Goal: Task Accomplishment & Management: Manage account settings

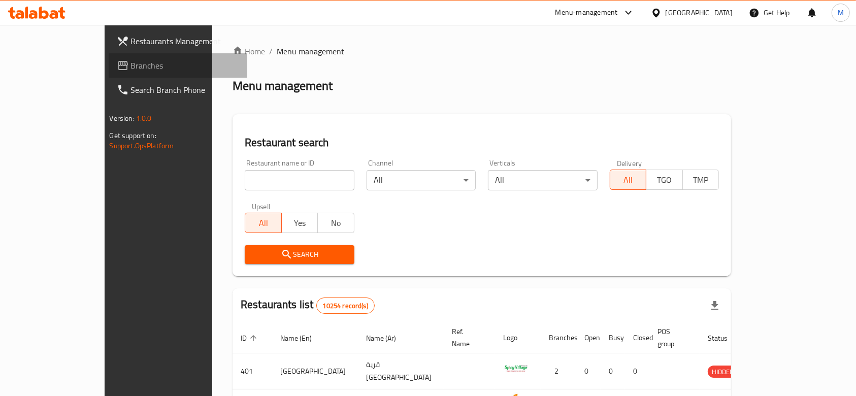
click at [131, 69] on span "Branches" at bounding box center [185, 65] width 109 height 12
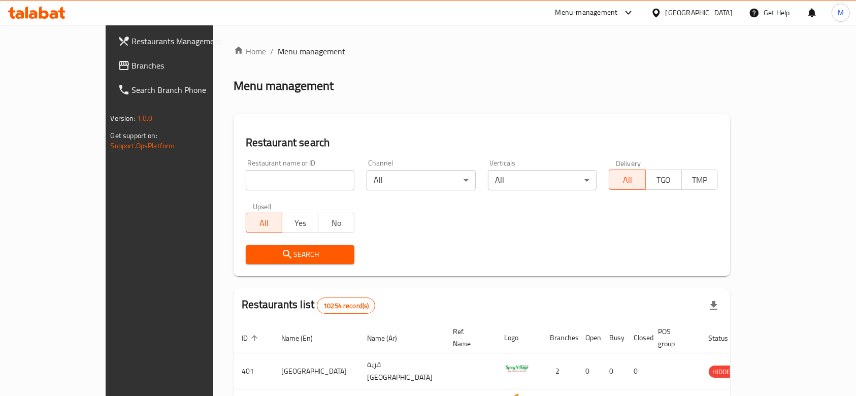
click at [293, 184] on input "search" at bounding box center [300, 180] width 109 height 20
type input "ش"
type input "acai"
click button "Search" at bounding box center [300, 254] width 109 height 19
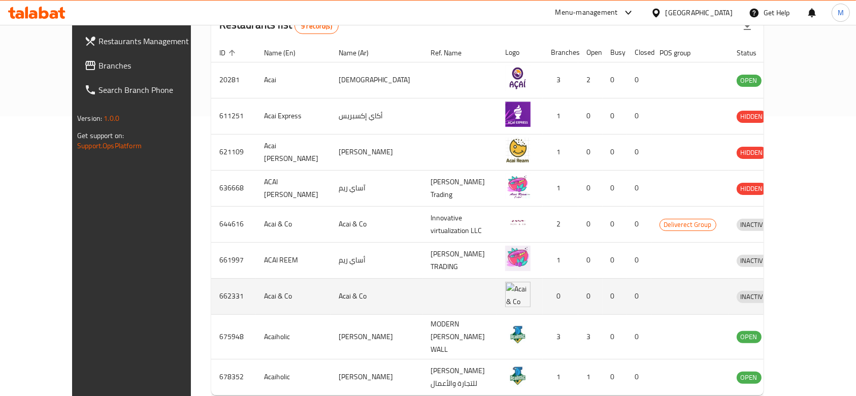
scroll to position [321, 0]
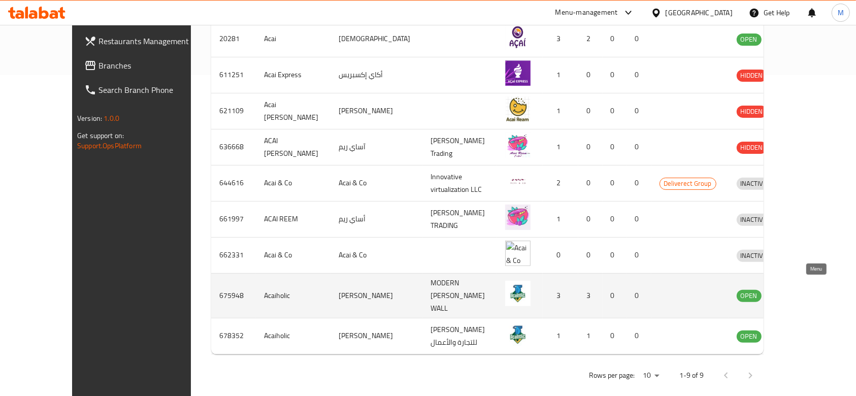
click at [804, 292] on icon "enhanced table" at bounding box center [797, 296] width 11 height 9
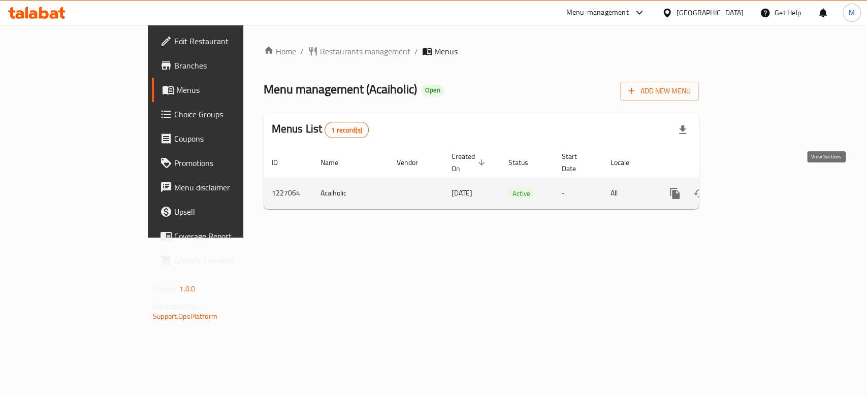
click at [753, 189] on icon "enhanced table" at bounding box center [748, 193] width 9 height 9
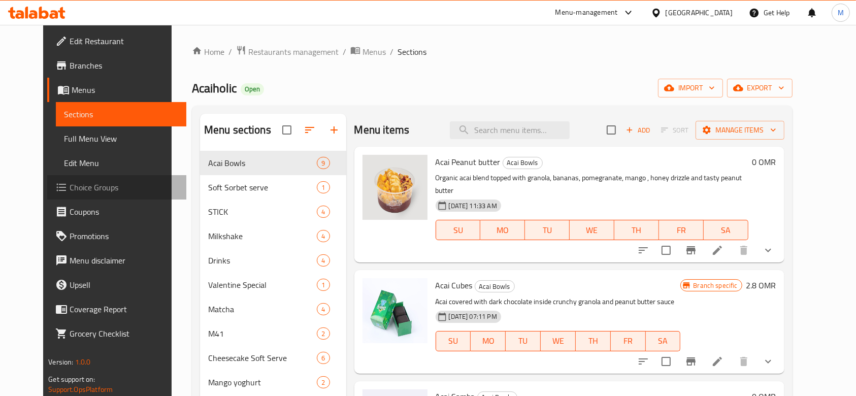
click at [70, 187] on span "Choice Groups" at bounding box center [124, 187] width 109 height 12
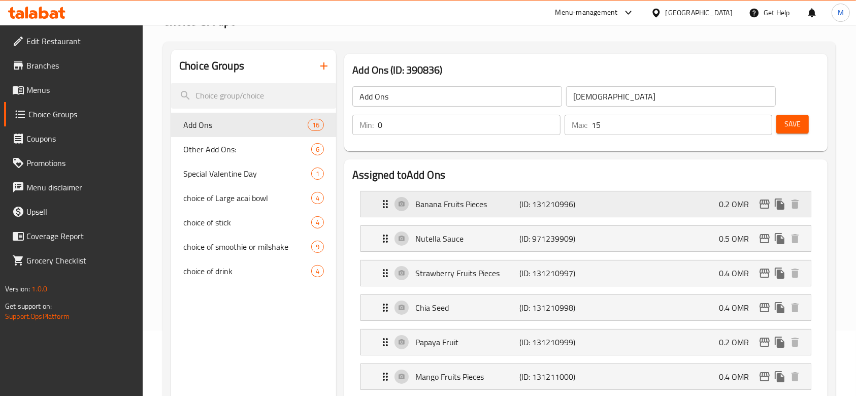
scroll to position [135, 0]
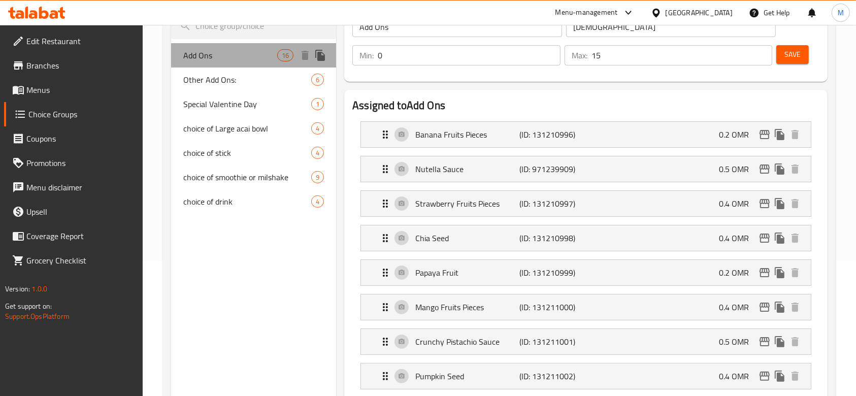
click at [242, 57] on span "Add Ons" at bounding box center [230, 55] width 94 height 12
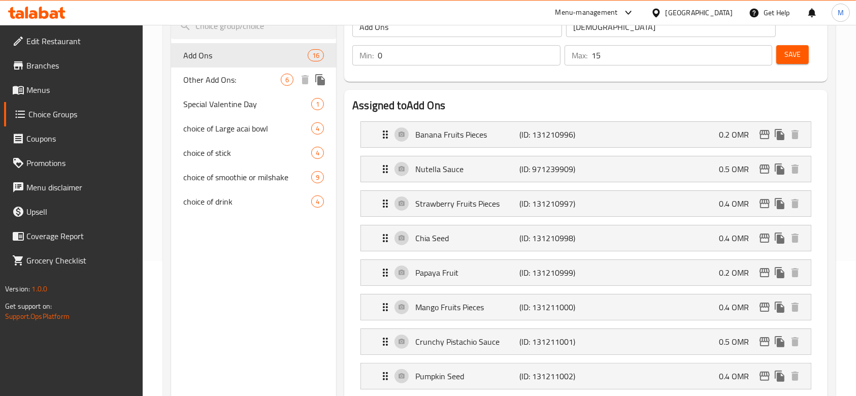
click at [227, 81] on span "Other Add Ons:" at bounding box center [232, 80] width 98 height 12
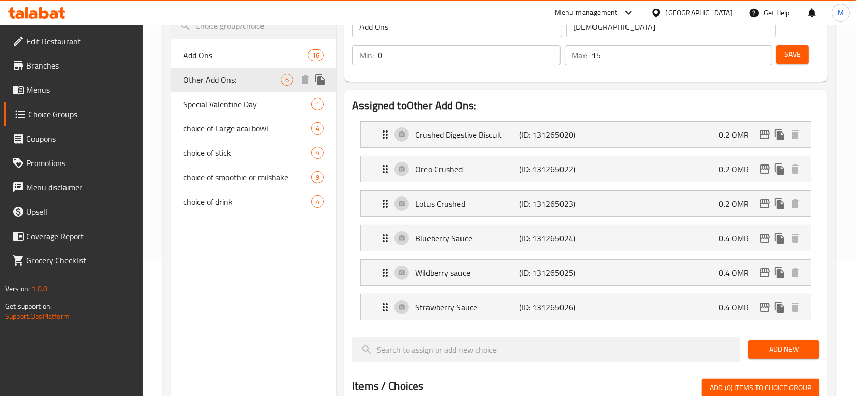
type input "Other Add Ons:"
type input "إضافات اخرى:"
type input "6"
click at [233, 107] on span "Special Valentine Day" at bounding box center [232, 104] width 98 height 12
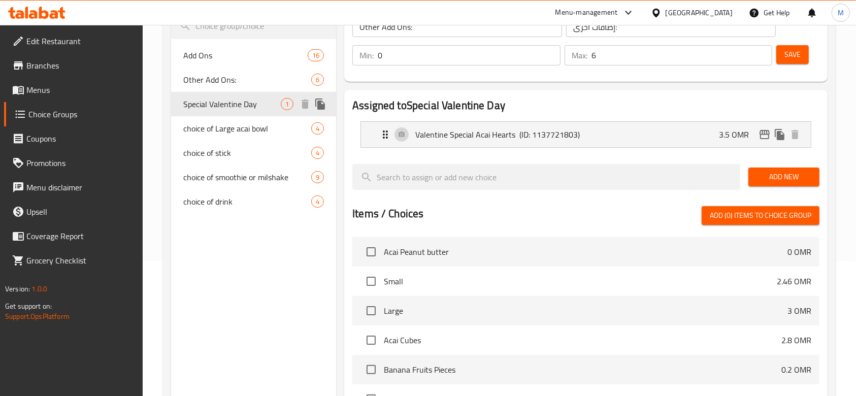
type input "Special Valentine Day"
type input "عيد حب مميز"
type input "1"
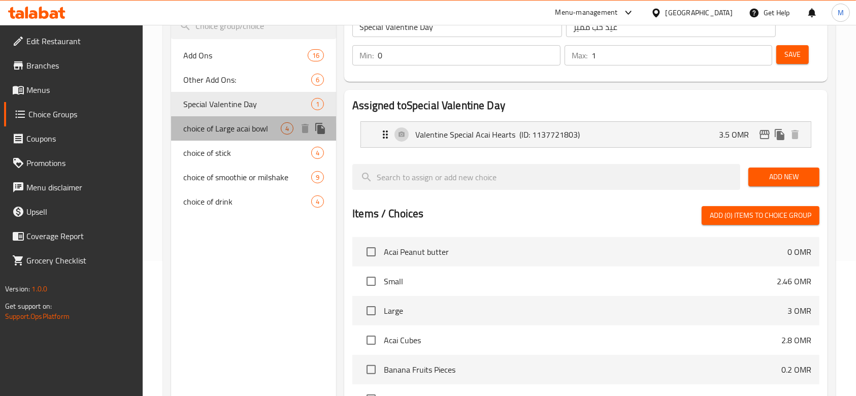
click at [235, 136] on div "choice of Large acai bowl 4" at bounding box center [253, 128] width 165 height 24
type input "choice of Large acai bowl"
type input "اختار الاساي كبير"
type input "1"
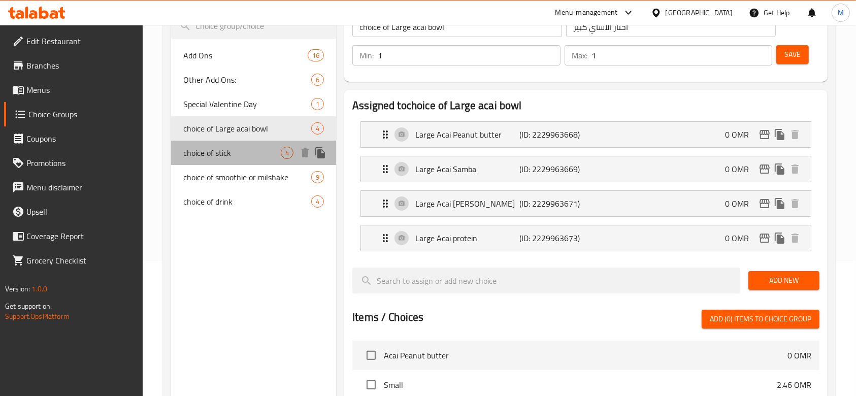
click at [236, 157] on span "choice of stick" at bounding box center [232, 153] width 98 height 12
type input "choice of stick"
type input "اختيار الستيك"
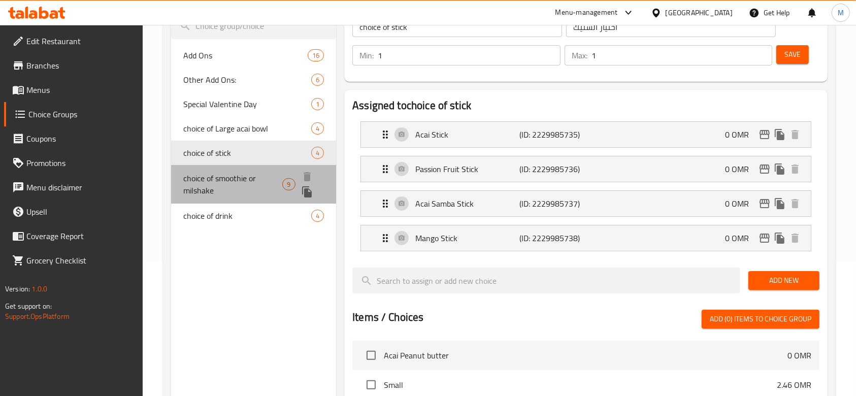
click at [238, 188] on span "choice of smoothie or milshake" at bounding box center [232, 184] width 99 height 24
type input "choice of smoothie or milshake"
type input "خيارك من الميلك شيك او سموذي"
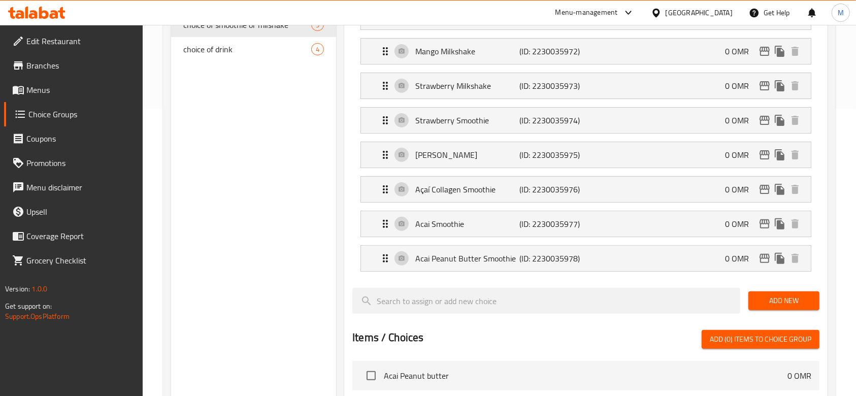
scroll to position [203, 0]
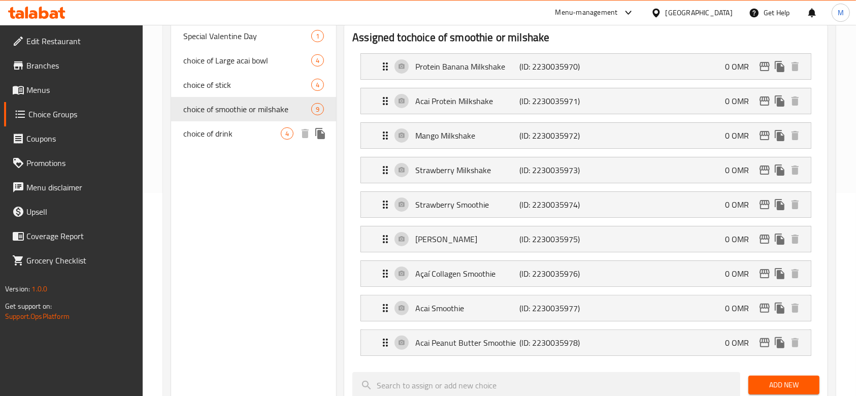
click at [255, 137] on span "choice of drink" at bounding box center [232, 133] width 98 height 12
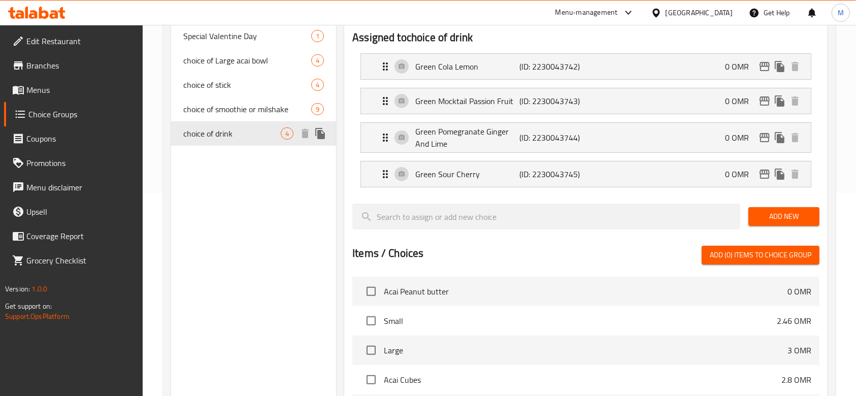
type input "choice of drink"
type input "اختيار المشروب"
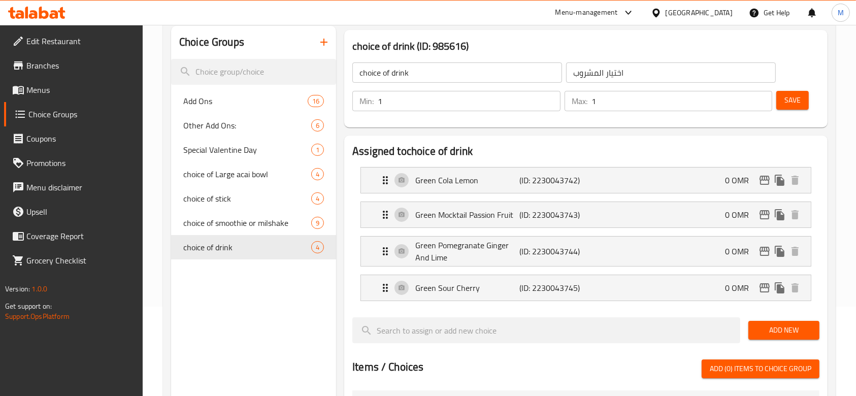
scroll to position [68, 0]
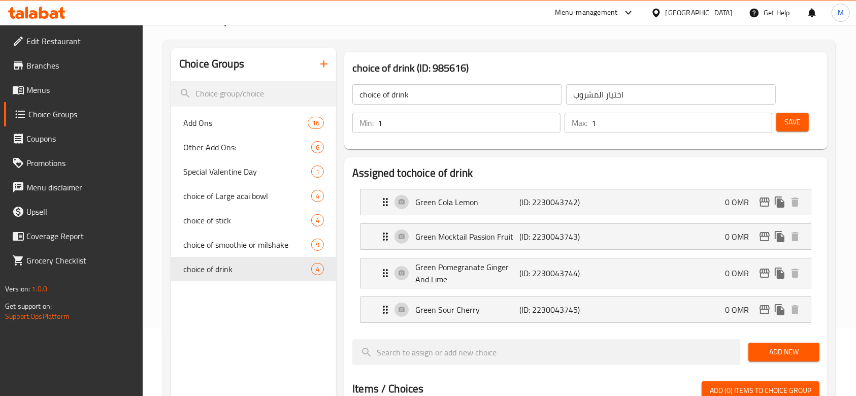
click at [58, 94] on span "Menus" at bounding box center [80, 90] width 109 height 12
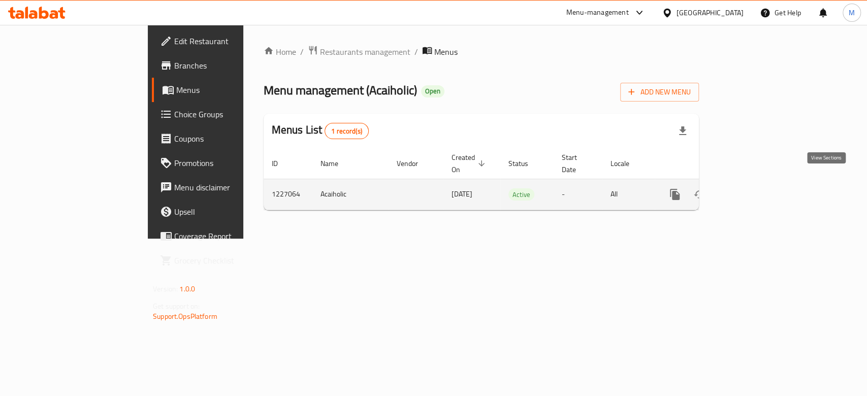
click at [754, 188] on icon "enhanced table" at bounding box center [748, 194] width 12 height 12
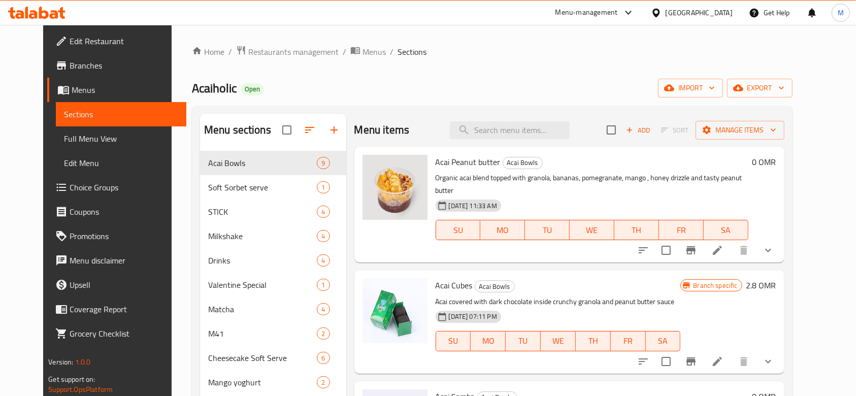
scroll to position [68, 0]
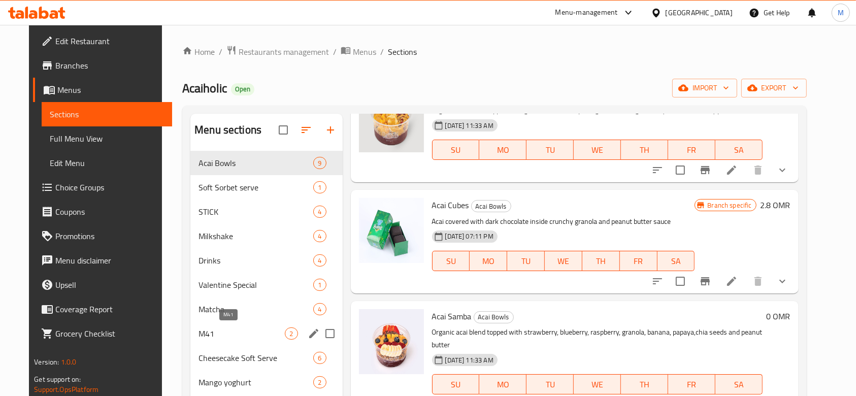
click at [223, 329] on span "M41" at bounding box center [242, 334] width 86 height 12
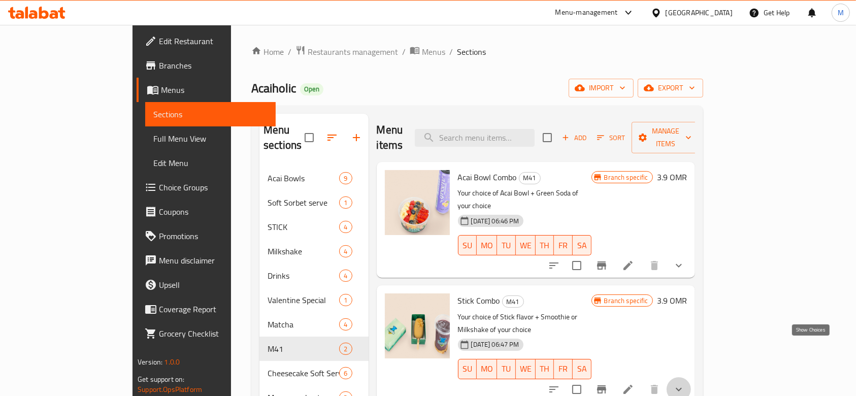
click at [682, 388] on icon "show more" at bounding box center [679, 390] width 6 height 4
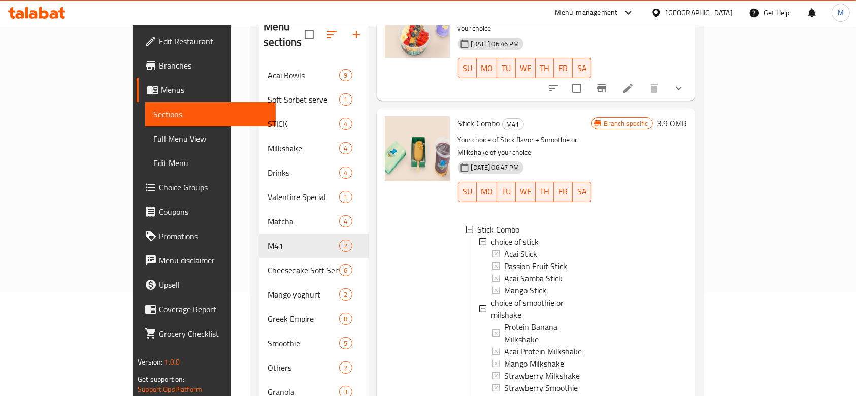
scroll to position [152, 0]
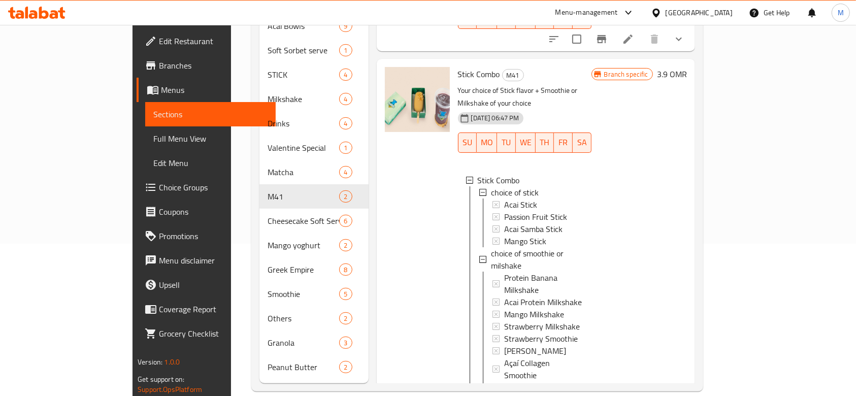
click at [159, 188] on span "Choice Groups" at bounding box center [213, 187] width 109 height 12
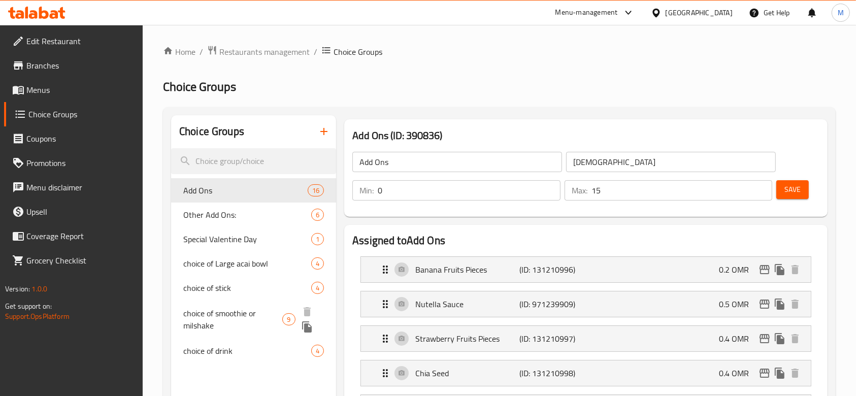
click at [240, 307] on span "choice of smoothie or milshake" at bounding box center [232, 319] width 99 height 24
type input "choice of smoothie or milshake"
type input "خيارك من الميلك شيك او سموذي"
type input "1"
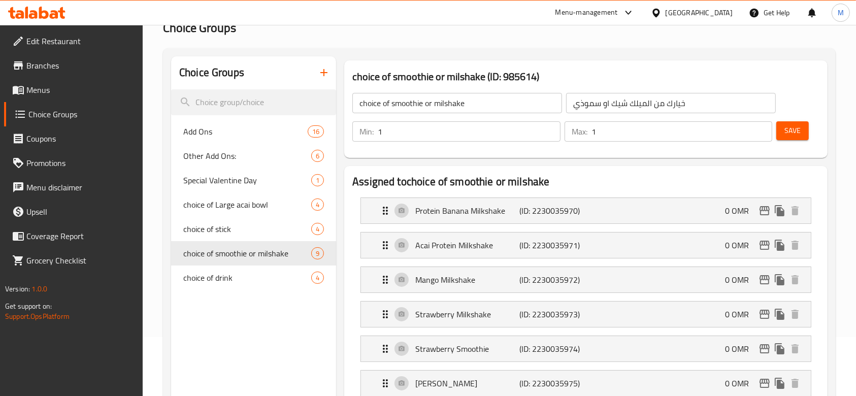
scroll to position [203, 0]
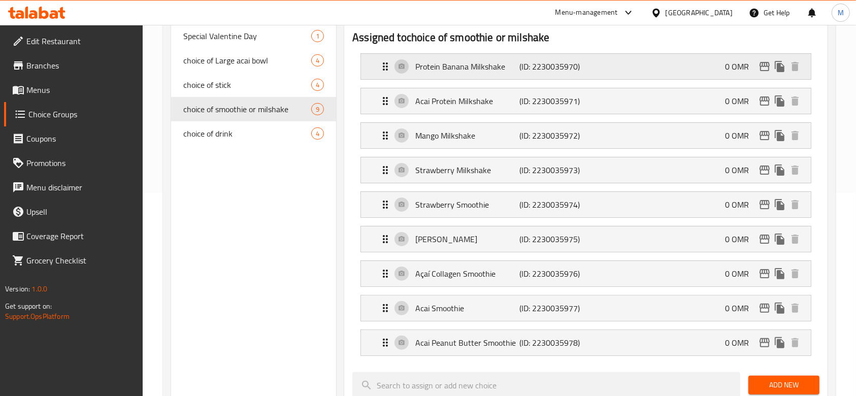
click at [631, 66] on div "Protein Banana Milkshake (ID: 2230035970) 0 OMR" at bounding box center [589, 66] width 420 height 25
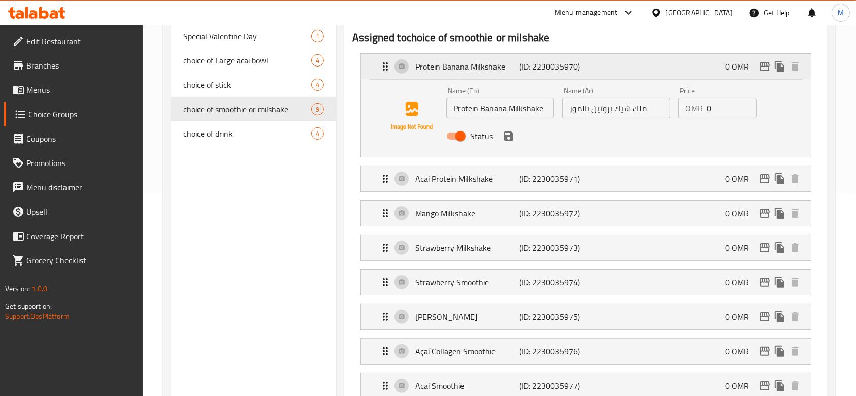
click at [767, 68] on icon "edit" at bounding box center [765, 66] width 12 height 12
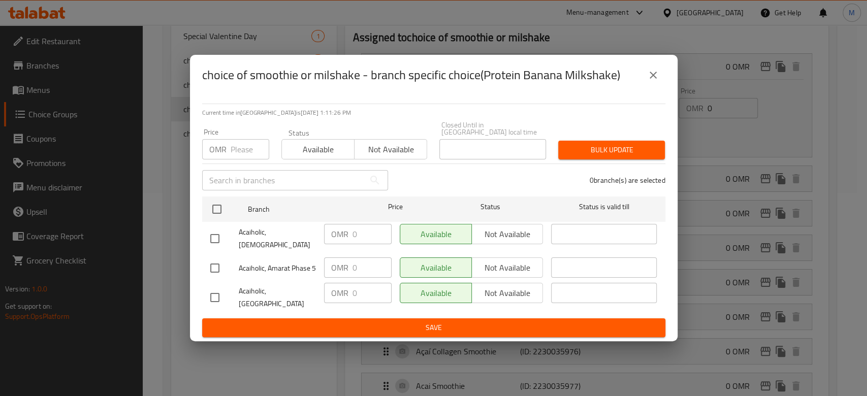
click at [652, 77] on icon "close" at bounding box center [653, 75] width 12 height 12
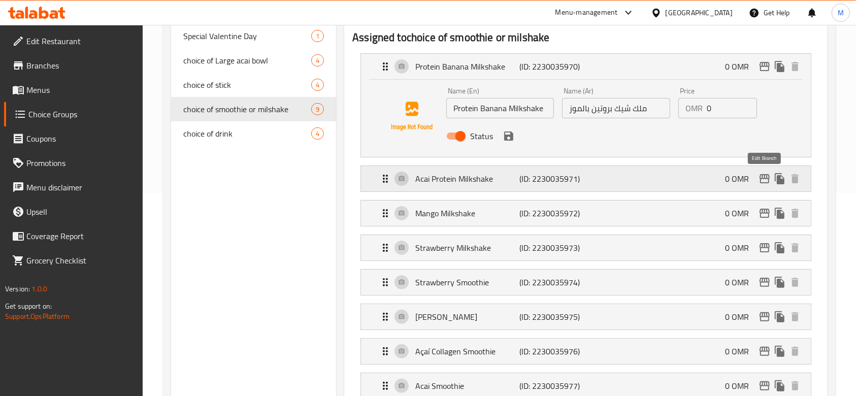
click at [759, 179] on icon "edit" at bounding box center [765, 179] width 12 height 12
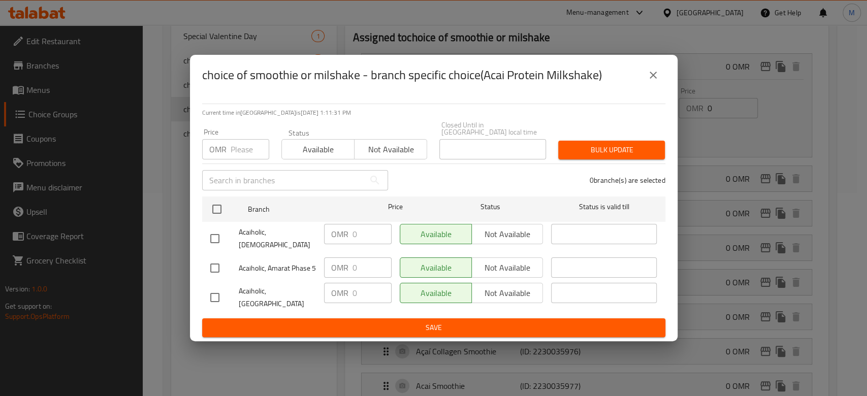
click at [658, 73] on icon "close" at bounding box center [653, 75] width 12 height 12
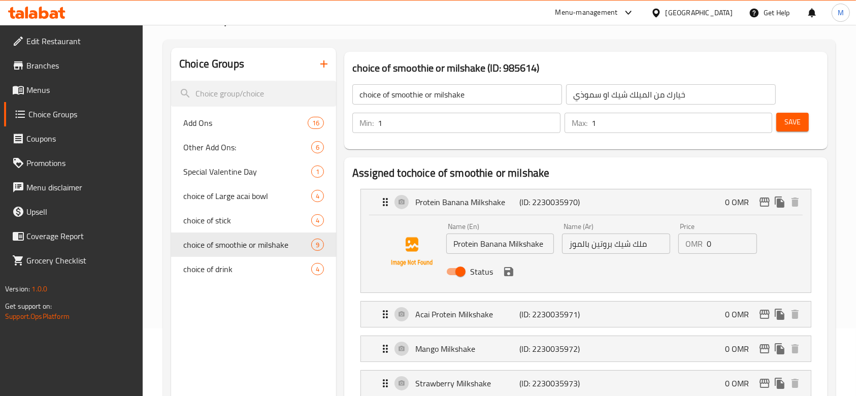
scroll to position [135, 0]
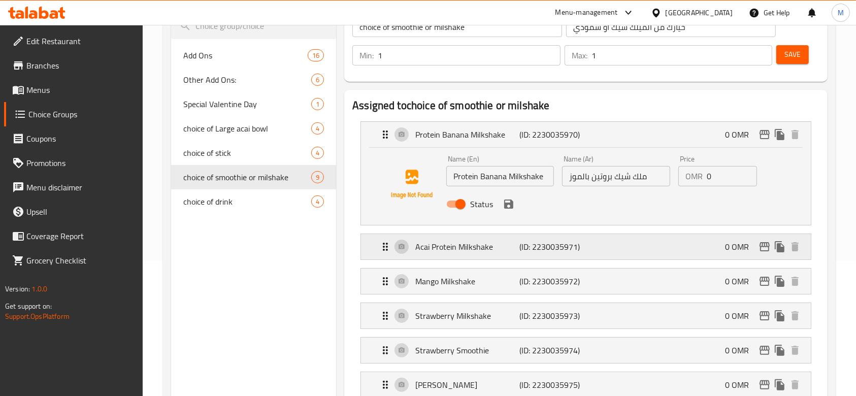
click at [381, 247] on icon "Expand" at bounding box center [385, 247] width 12 height 12
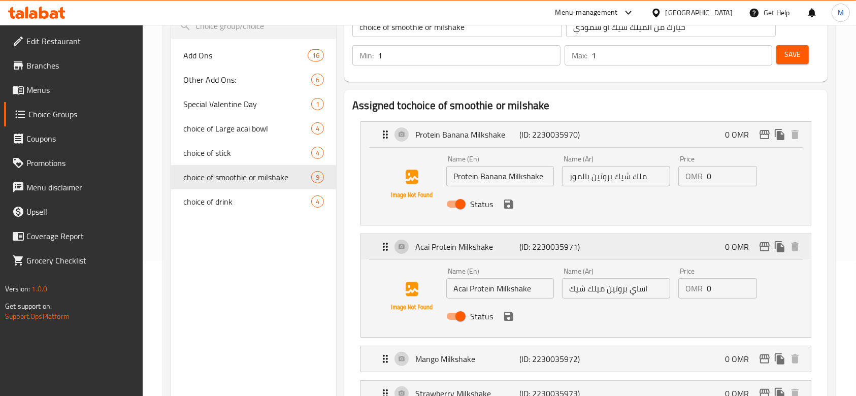
click at [381, 247] on icon "Expand" at bounding box center [385, 247] width 12 height 12
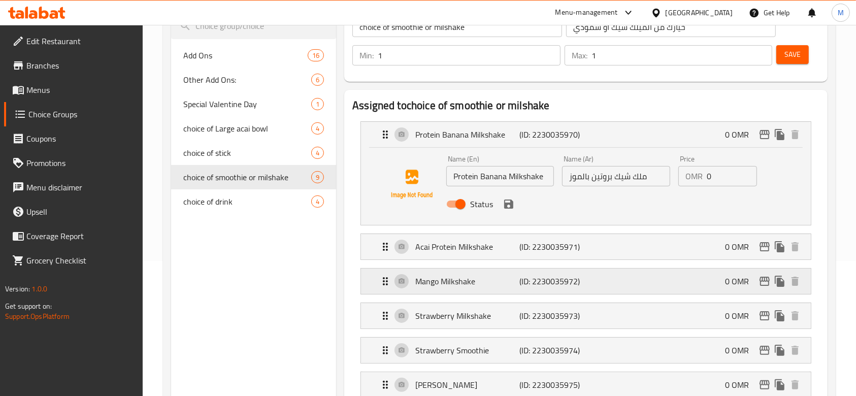
click at [386, 278] on icon "Expand" at bounding box center [385, 281] width 12 height 12
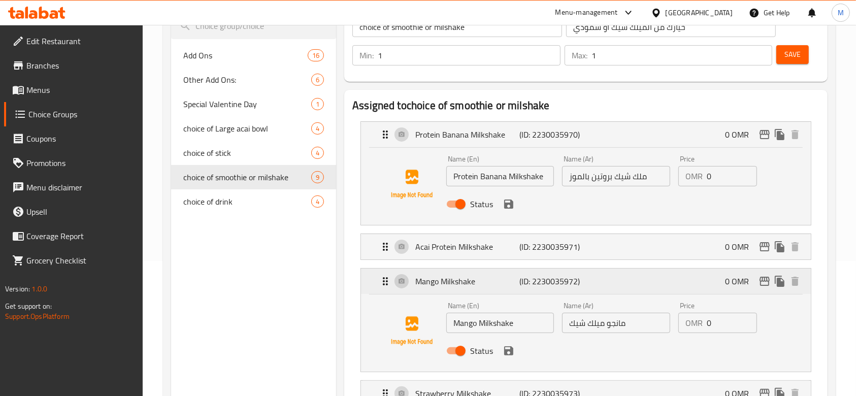
click at [387, 278] on icon "Expand" at bounding box center [385, 281] width 5 height 8
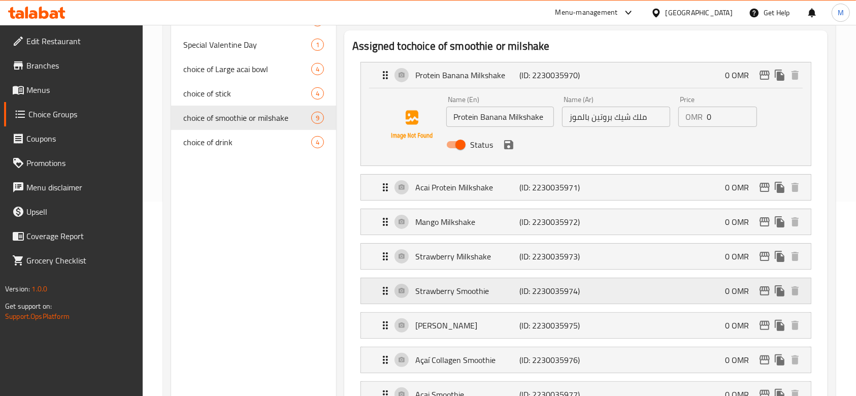
scroll to position [203, 0]
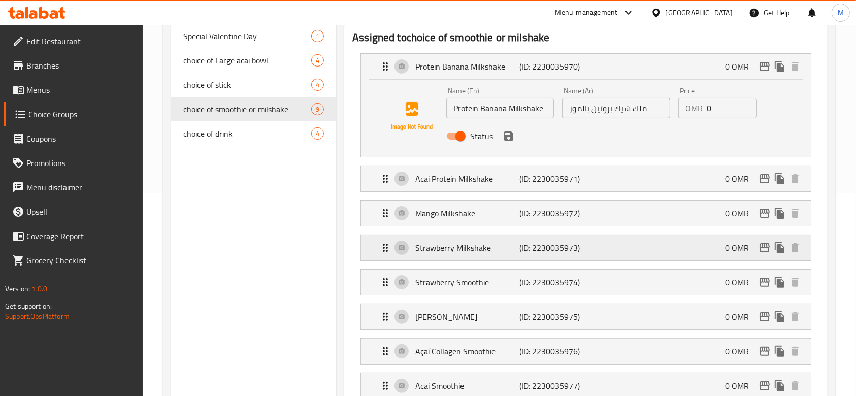
click at [386, 250] on icon "Expand" at bounding box center [385, 248] width 12 height 12
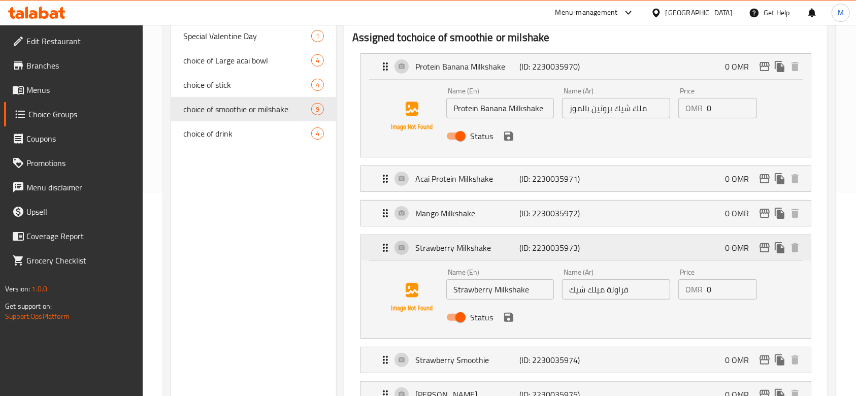
click at [386, 250] on icon "Expand" at bounding box center [385, 248] width 12 height 12
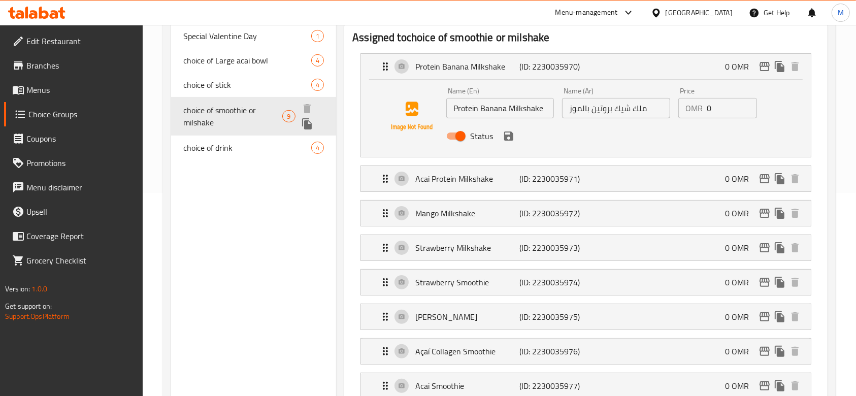
click at [250, 99] on div "choice of smoothie or milshake 9" at bounding box center [253, 116] width 165 height 39
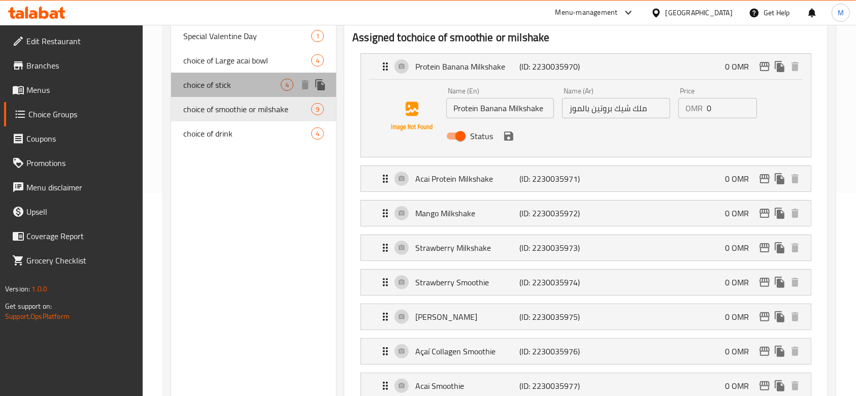
click at [252, 93] on div "choice of stick 4" at bounding box center [253, 85] width 165 height 24
type input "choice of stick"
type input "اختيار الستيك"
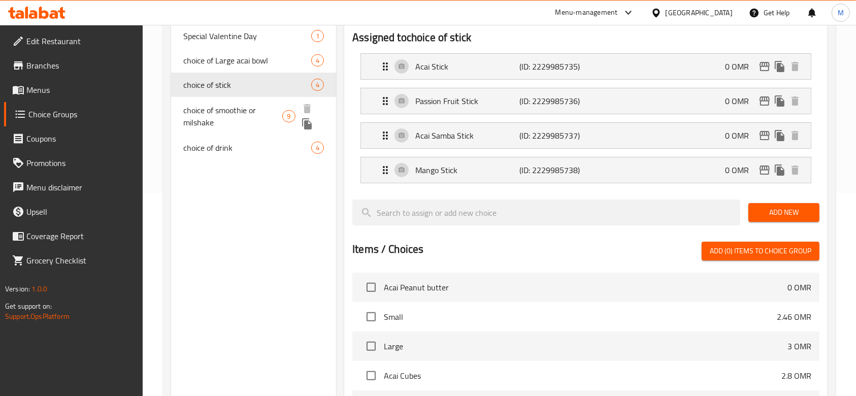
click at [245, 117] on span "choice of smoothie or milshake" at bounding box center [232, 116] width 99 height 24
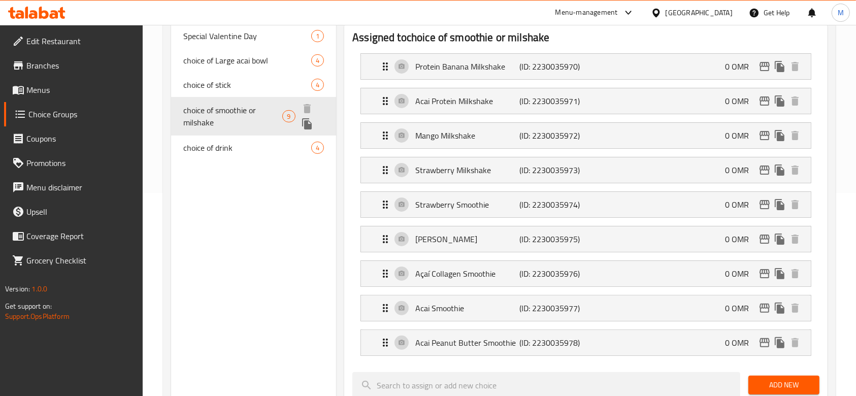
type input "choice of smoothie or milshake"
type input "خيارك من الميلك شيك او سموذي"
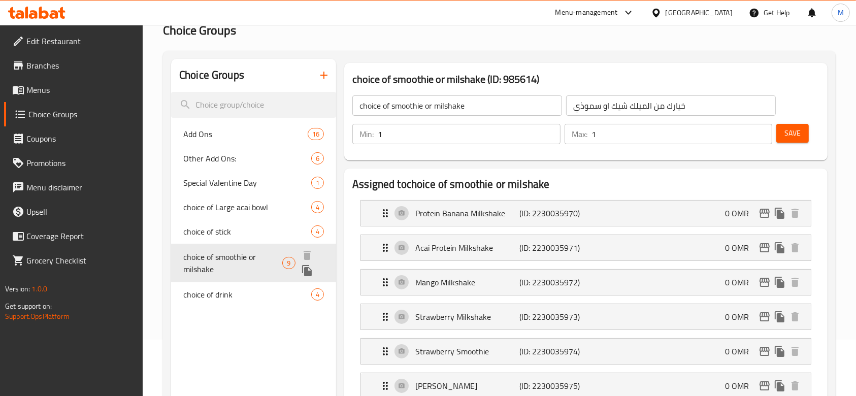
scroll to position [55, 0]
